Goal: Task Accomplishment & Management: Manage account settings

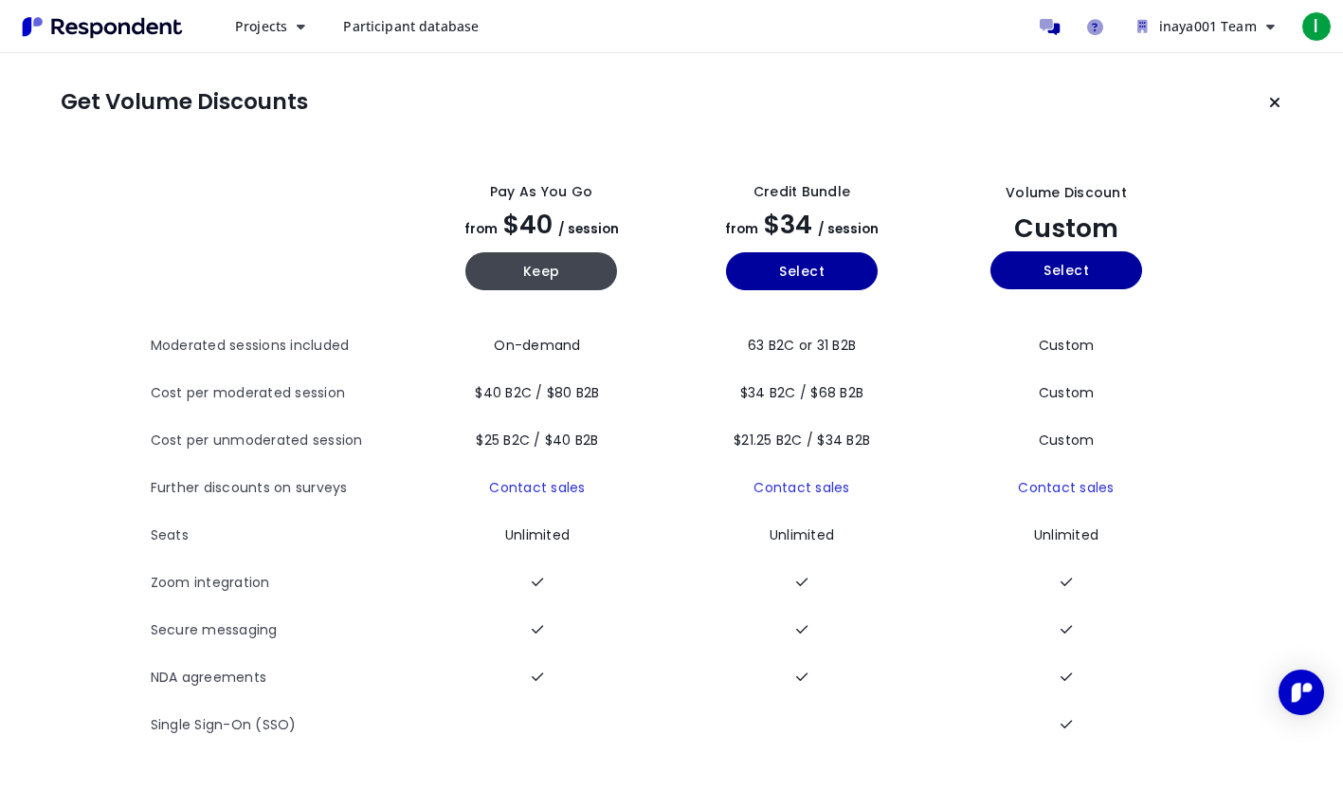
click at [1270, 106] on icon "Keep current plan" at bounding box center [1274, 102] width 11 height 15
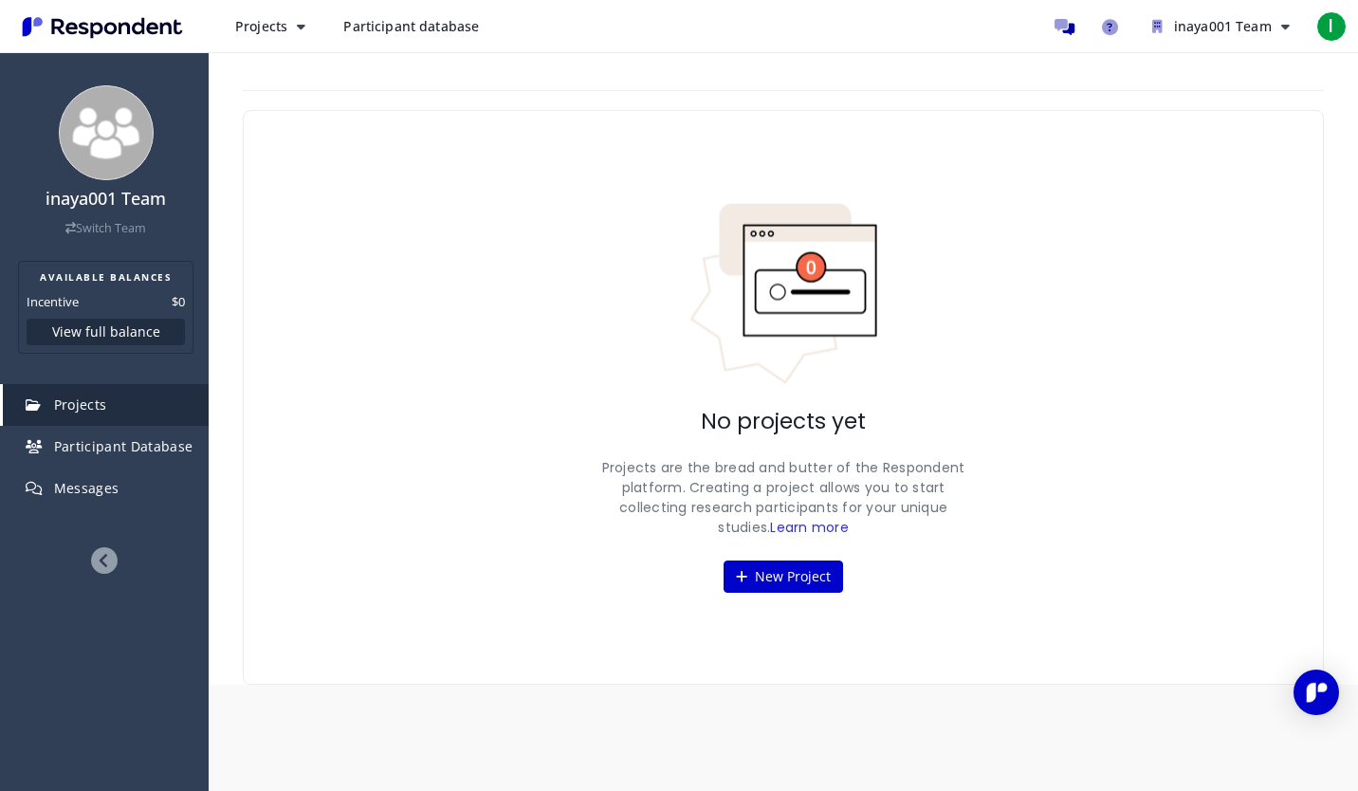
click at [154, 447] on span "Participant Database" at bounding box center [123, 446] width 139 height 18
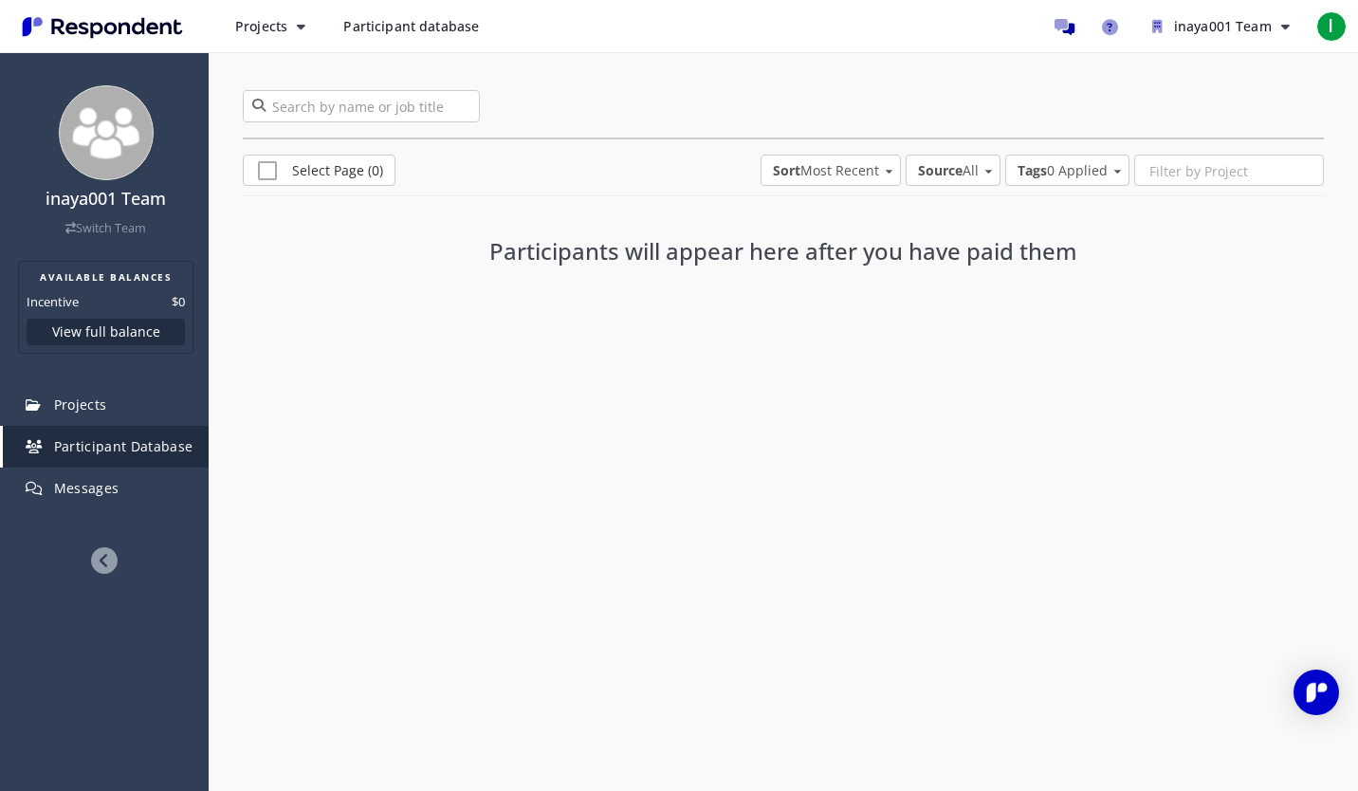
click at [155, 440] on span "Participant Database" at bounding box center [123, 446] width 139 height 18
click at [1256, 31] on span "inaya001 Team" at bounding box center [1223, 26] width 98 height 18
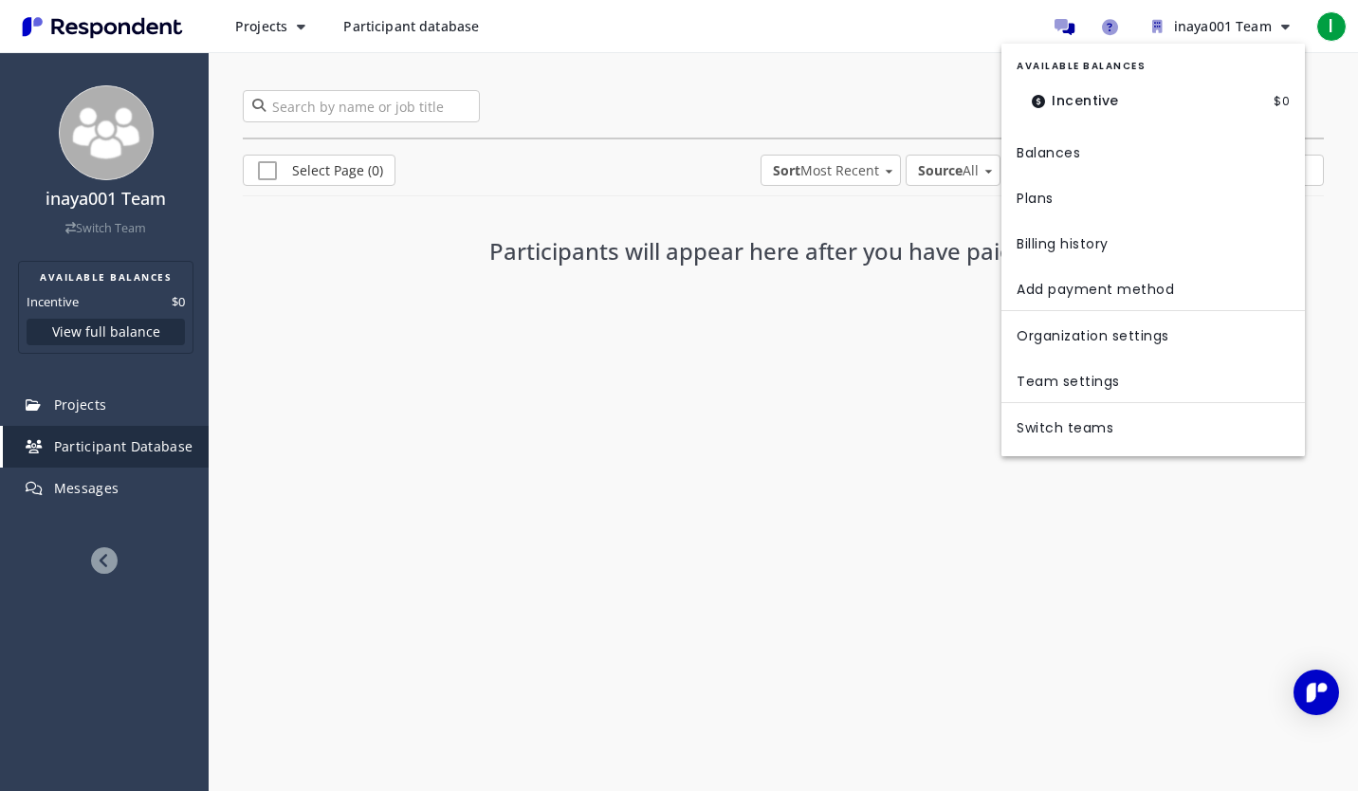
click at [1080, 374] on link "Team settings" at bounding box center [1152, 379] width 303 height 46
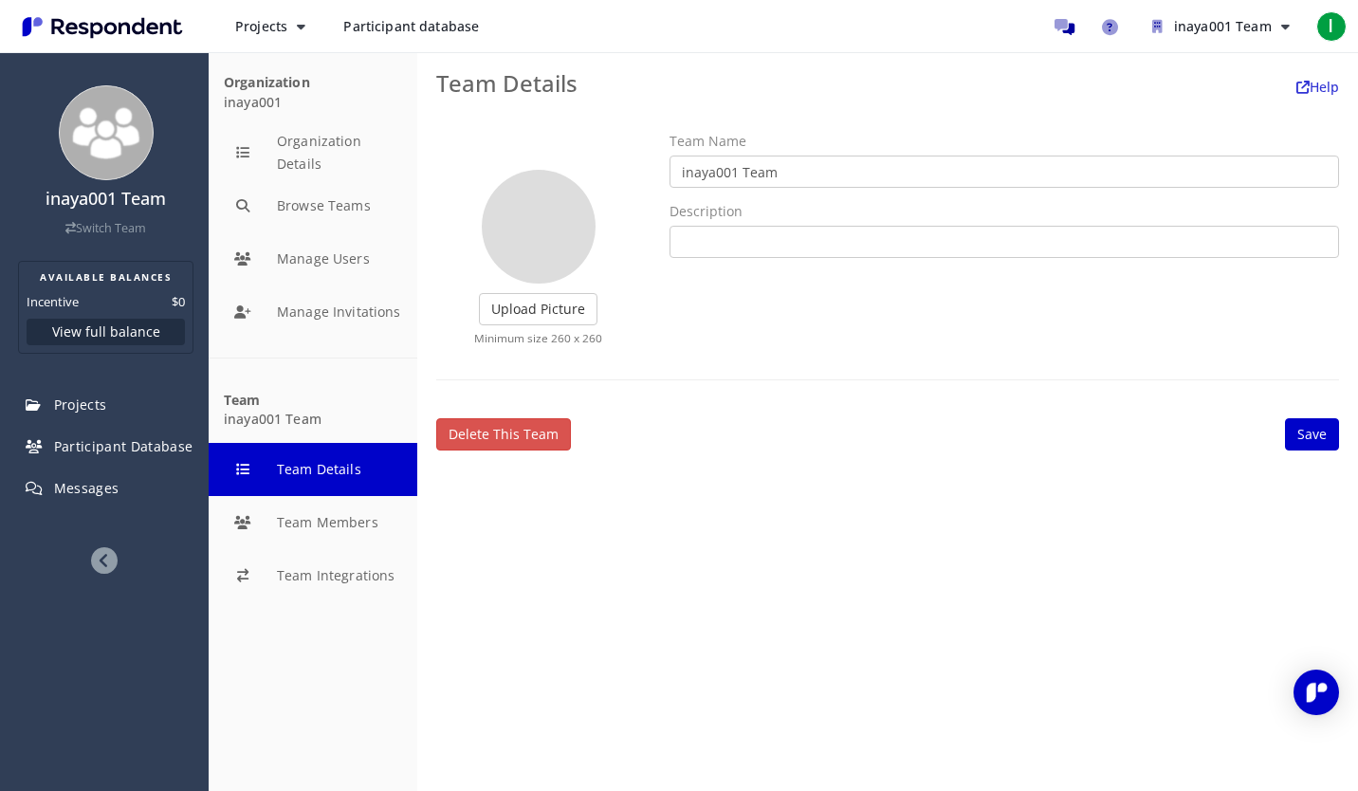
click at [519, 436] on link "Delete this team" at bounding box center [503, 434] width 135 height 32
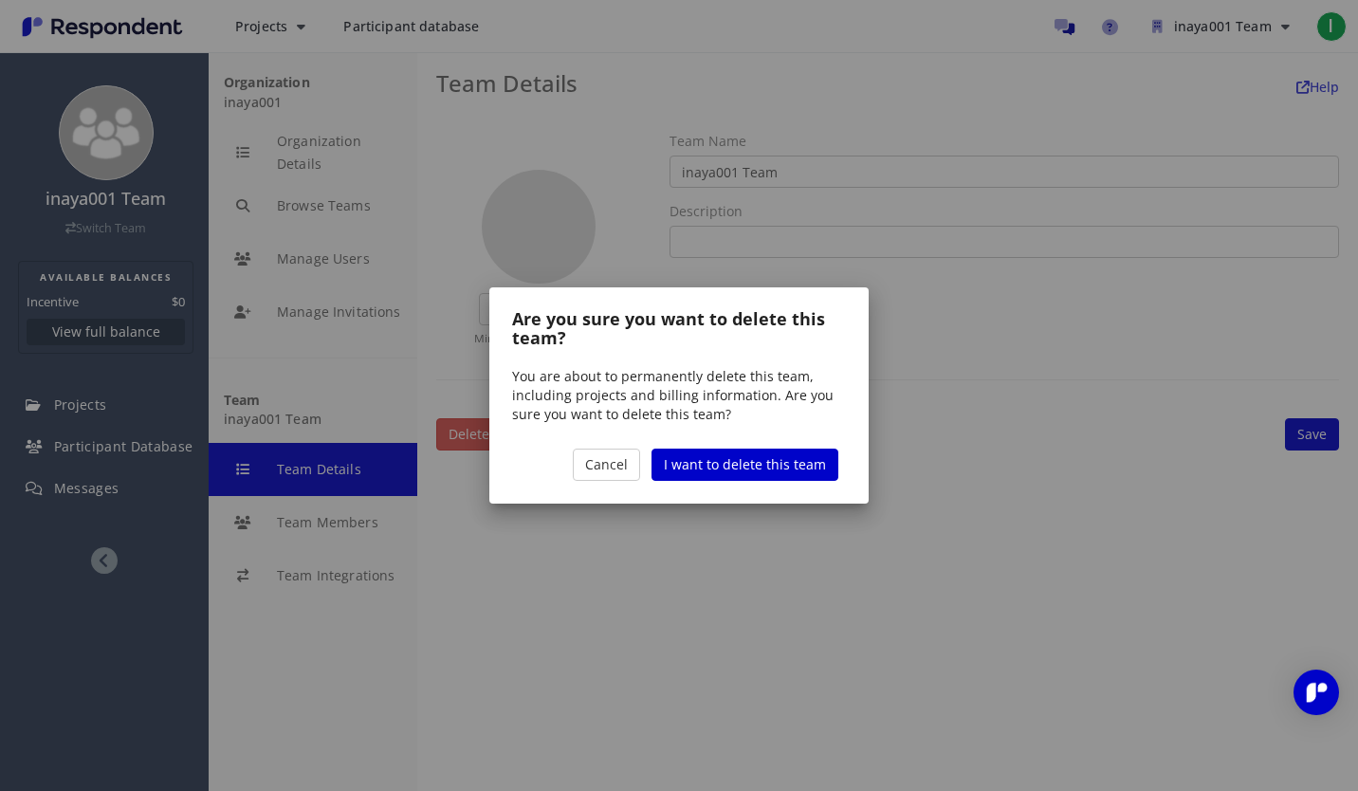
click at [805, 465] on span "I want to delete this team" at bounding box center [745, 464] width 162 height 18
